Goal: Find specific page/section: Find specific page/section

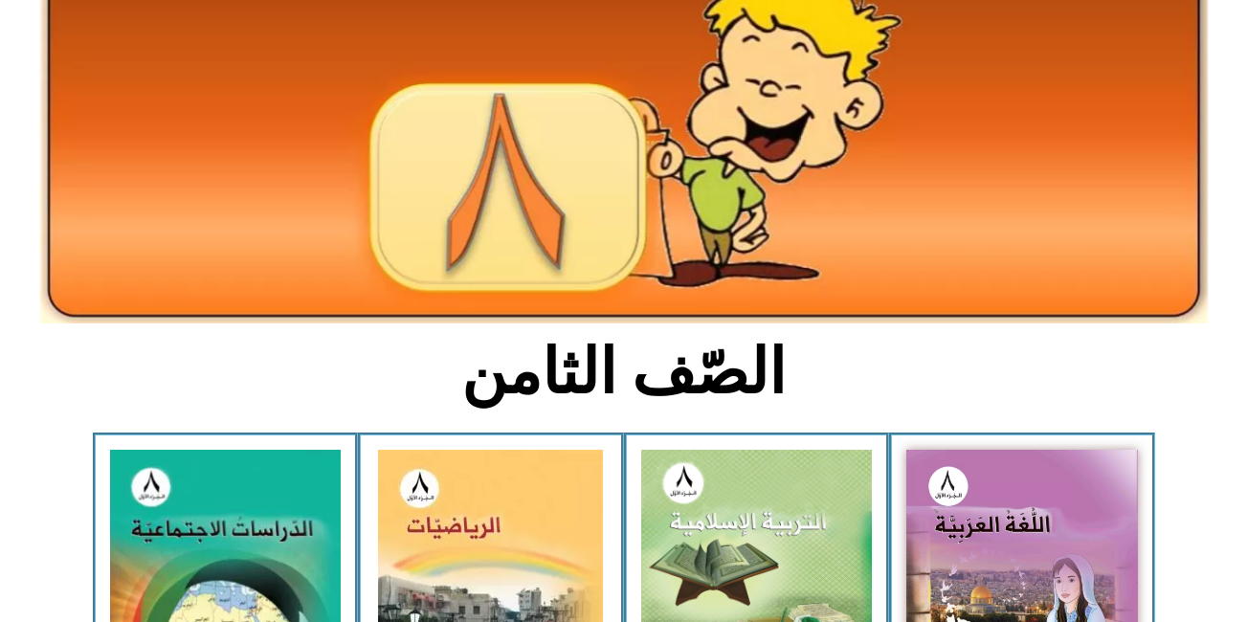
scroll to position [191, 0]
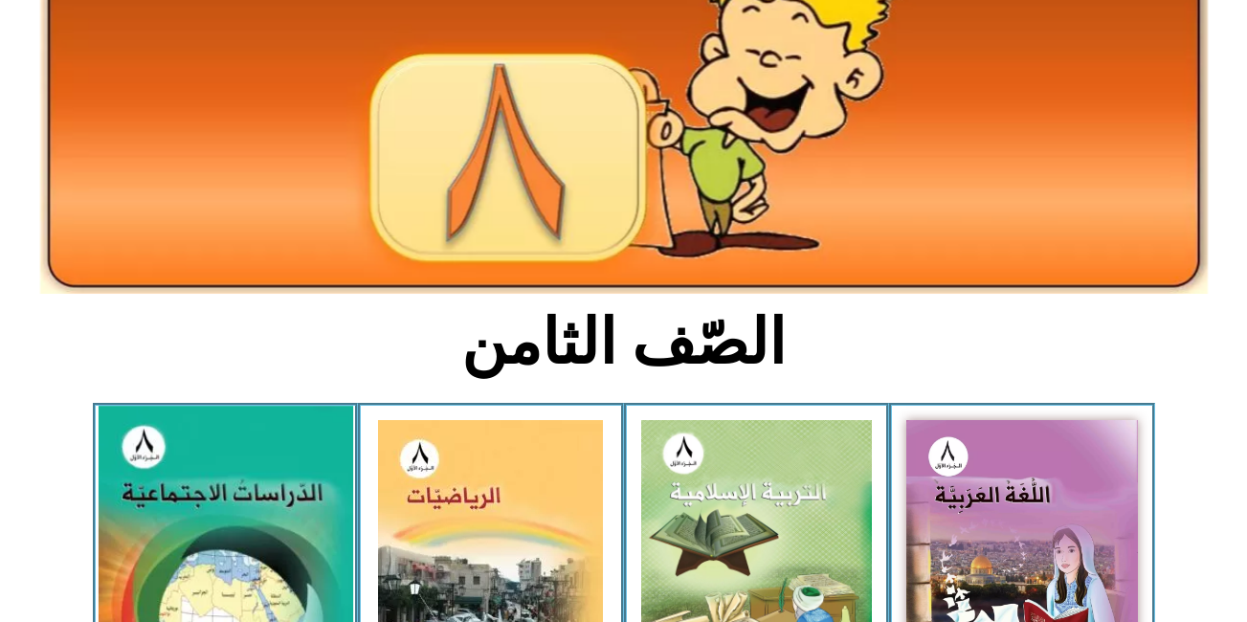
click at [224, 492] on img at bounding box center [225, 562] width 255 height 313
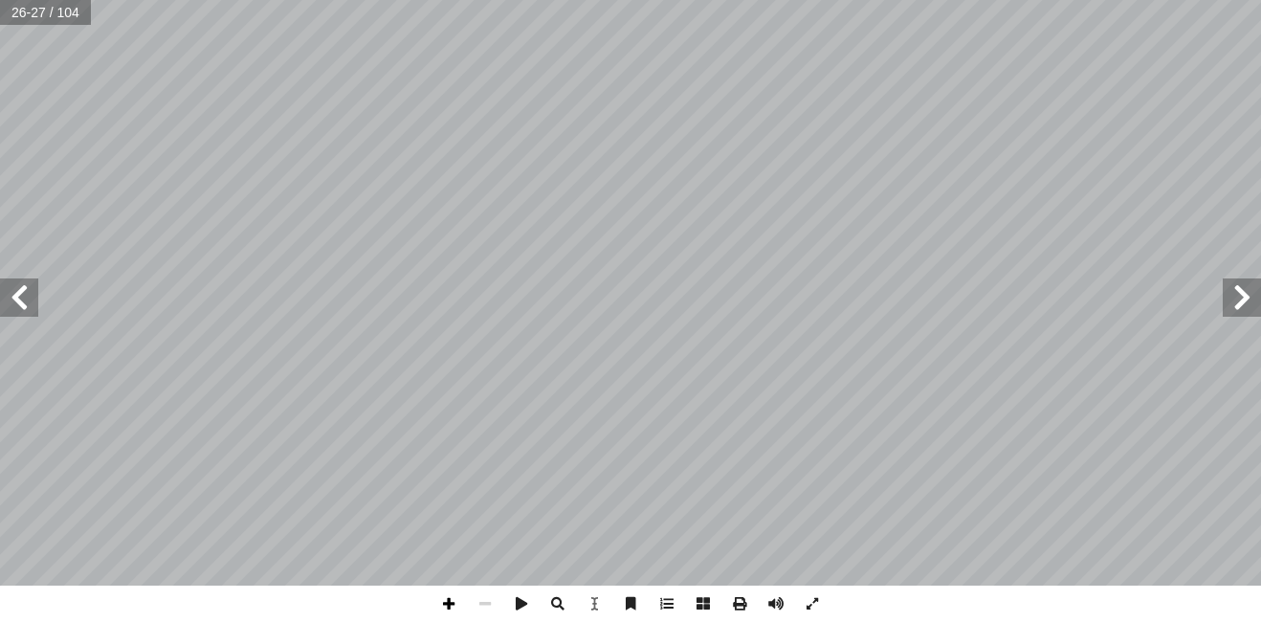
click at [448, 602] on span at bounding box center [449, 604] width 36 height 36
click at [485, 605] on span at bounding box center [485, 604] width 36 height 36
click at [444, 603] on span at bounding box center [449, 604] width 36 height 36
